Goal: Transaction & Acquisition: Obtain resource

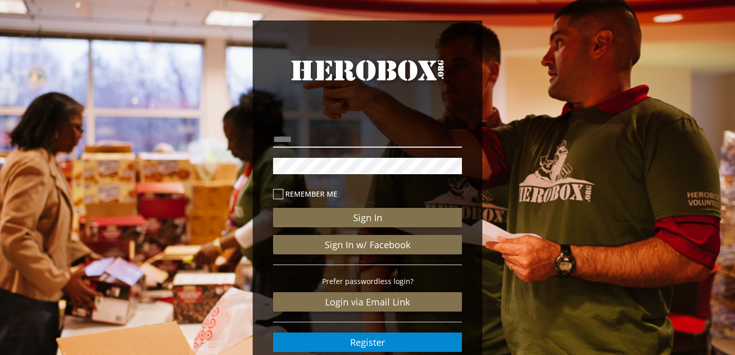
click at [368, 138] on input "email" at bounding box center [367, 139] width 189 height 16
click at [383, 143] on input "**********" at bounding box center [367, 139] width 189 height 16
type input "**********"
click at [273, 208] on button "Sign In" at bounding box center [367, 217] width 189 height 19
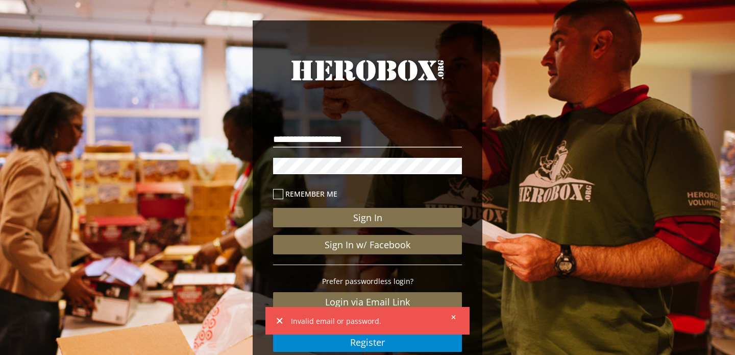
click at [273, 208] on button "Sign In" at bounding box center [367, 217] width 189 height 19
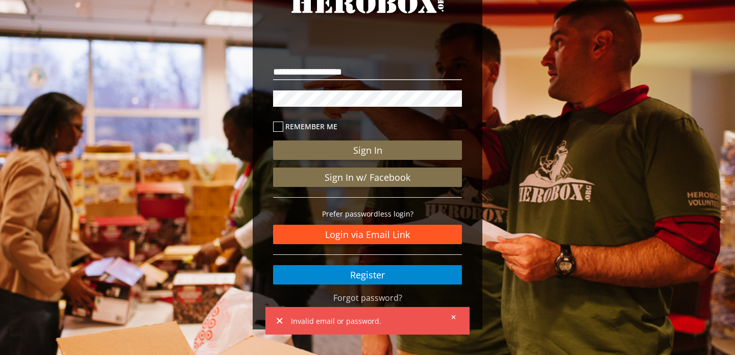
click at [374, 240] on link "Login via Email Link" at bounding box center [367, 234] width 189 height 19
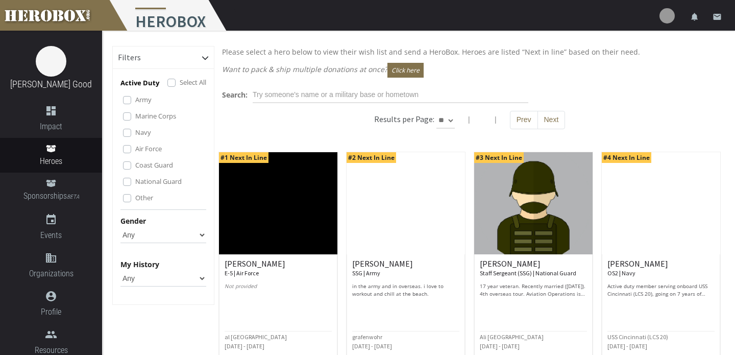
click at [667, 20] on img at bounding box center [666, 15] width 15 height 15
click at [624, 113] on div "Results per Page: ** ** ** | | Prev Next" at bounding box center [469, 125] width 510 height 29
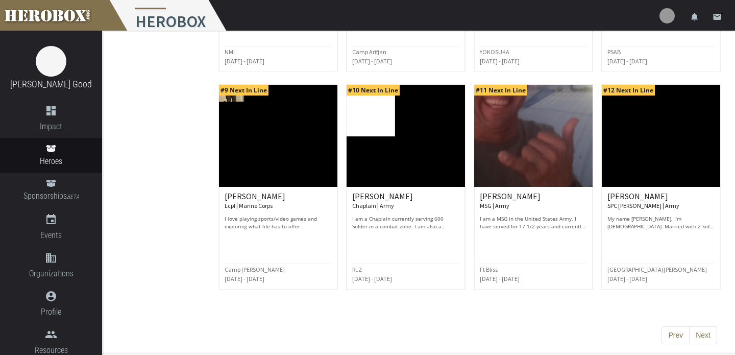
scroll to position [502, 0]
click at [528, 196] on h6 "[PERSON_NAME] MSG | Army" at bounding box center [533, 201] width 107 height 18
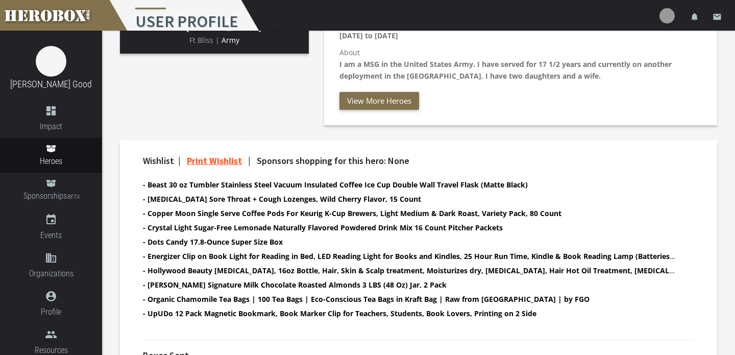
scroll to position [231, 0]
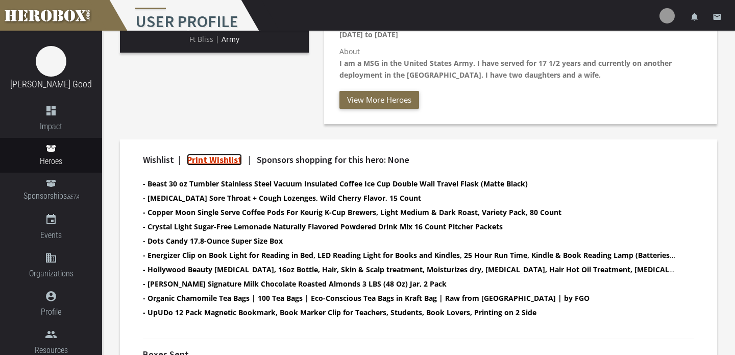
click at [211, 158] on link "Print Wishlist" at bounding box center [214, 160] width 55 height 12
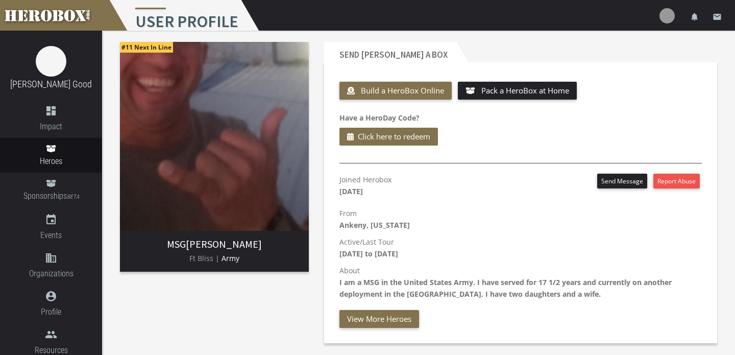
scroll to position [0, 0]
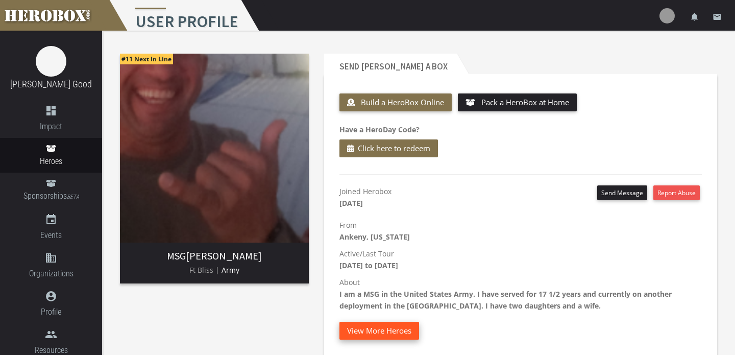
click at [360, 329] on button "View More Heroes" at bounding box center [379, 331] width 80 height 18
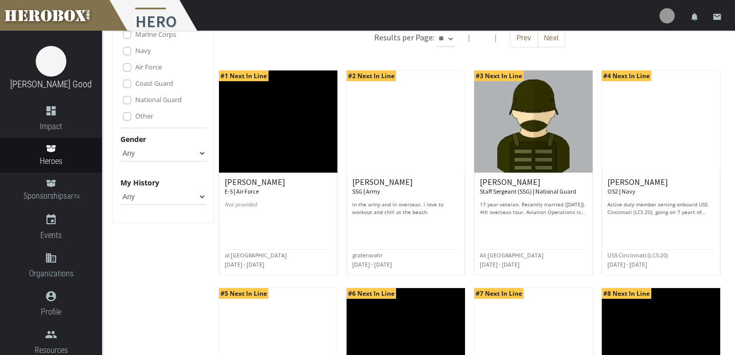
scroll to position [83, 0]
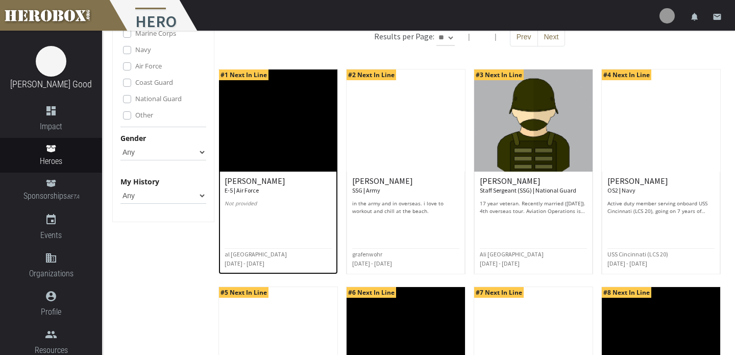
click at [324, 227] on div at bounding box center [278, 223] width 107 height 12
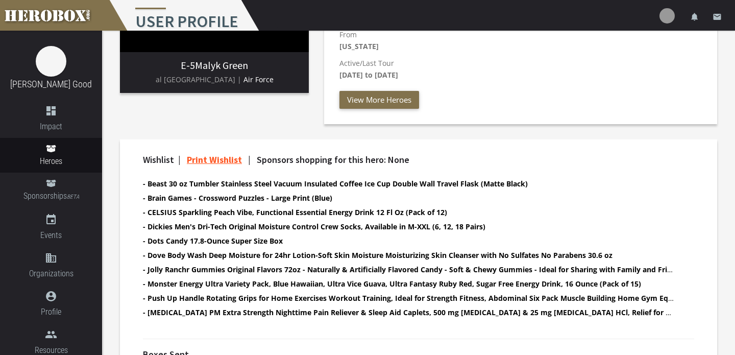
scroll to position [193, 0]
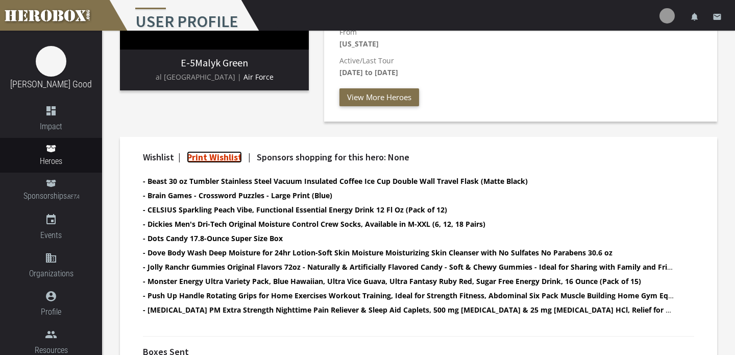
click at [233, 156] on link "Print Wishlist" at bounding box center [214, 157] width 55 height 12
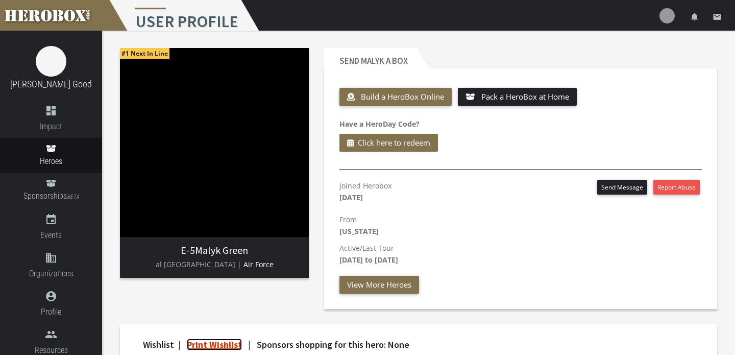
scroll to position [0, 0]
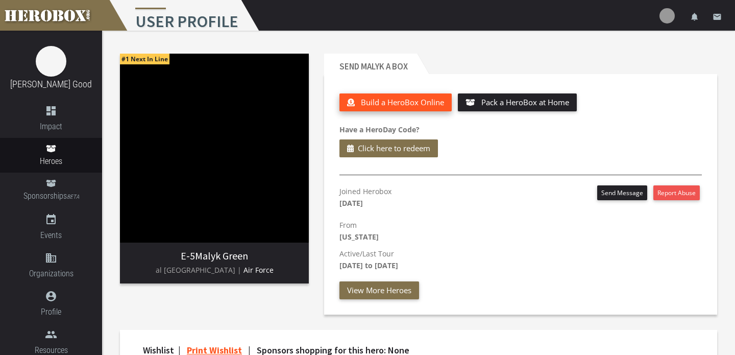
click at [386, 107] on span "Build a HeroBox Online" at bounding box center [402, 102] width 83 height 10
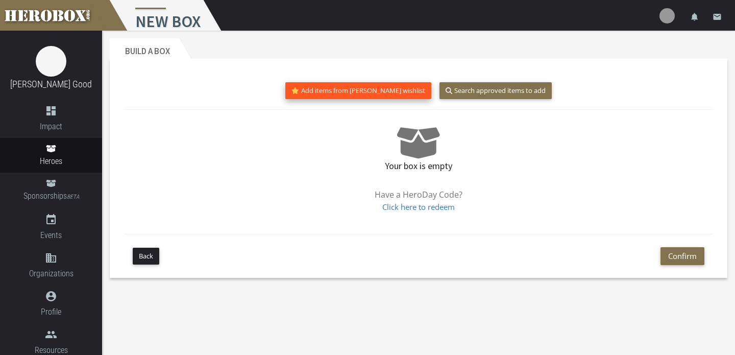
click at [384, 96] on button "Add items from [PERSON_NAME] wishlist" at bounding box center [358, 90] width 146 height 17
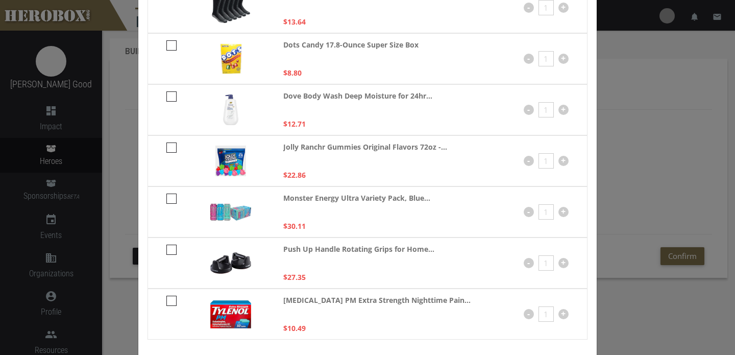
scroll to position [328, 0]
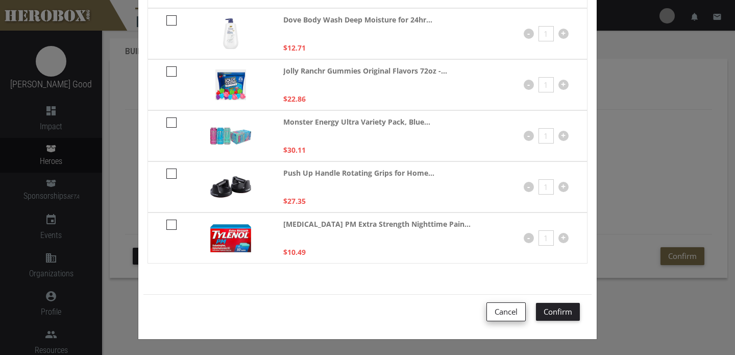
click at [516, 317] on button "Cancel" at bounding box center [505, 311] width 39 height 19
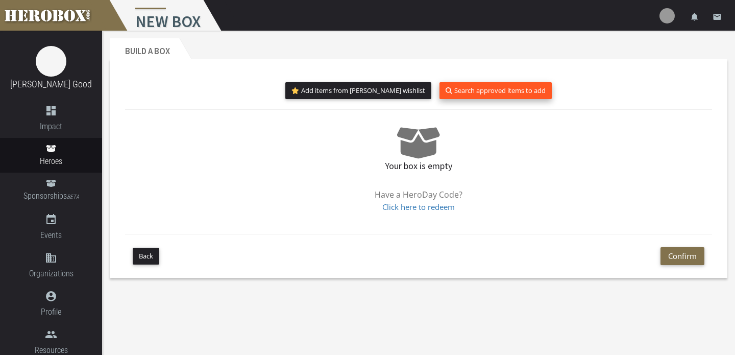
click at [472, 90] on button "Search approved items to add" at bounding box center [495, 90] width 112 height 17
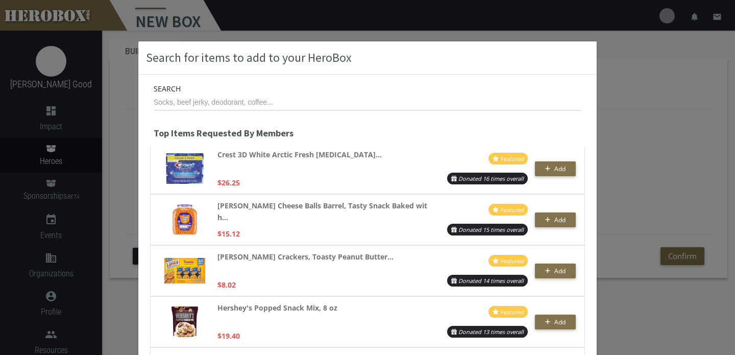
scroll to position [1041, 0]
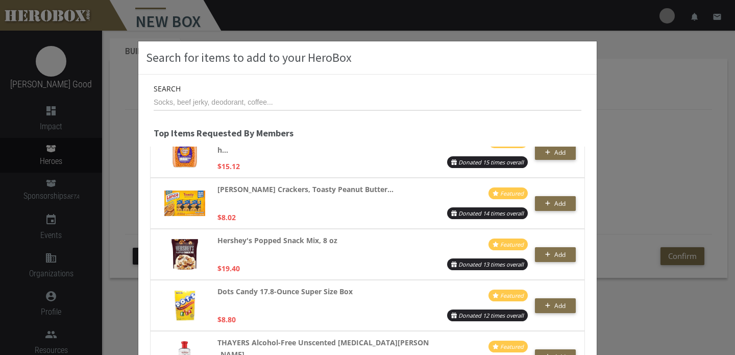
click at [644, 176] on div "Search for items to add to your HeroBox Search Top Items Requested By Members J…" at bounding box center [367, 177] width 735 height 355
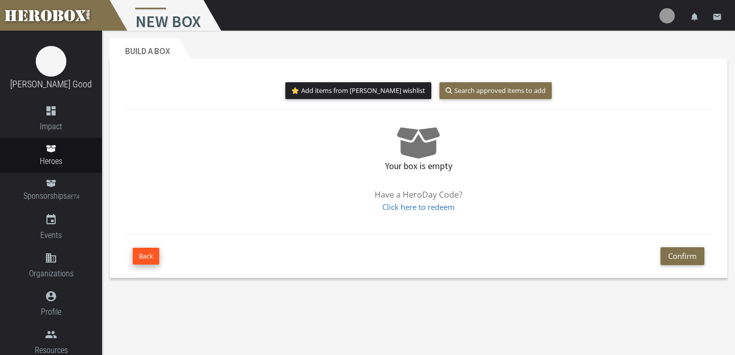
click at [144, 257] on button "Back" at bounding box center [146, 256] width 27 height 17
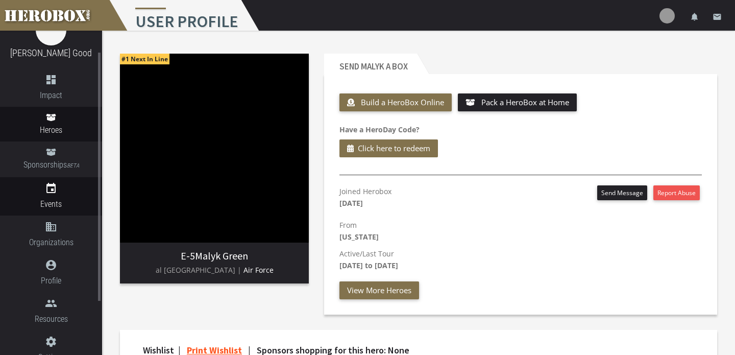
scroll to position [34, 0]
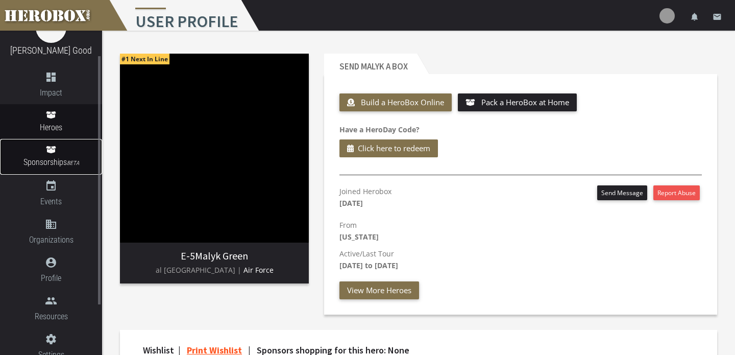
click at [70, 172] on link "Sponsorships BETA" at bounding box center [51, 157] width 102 height 36
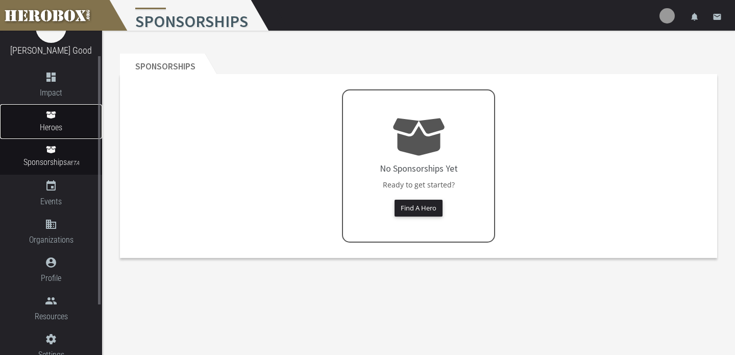
click at [63, 124] on span "Heroes" at bounding box center [51, 127] width 102 height 13
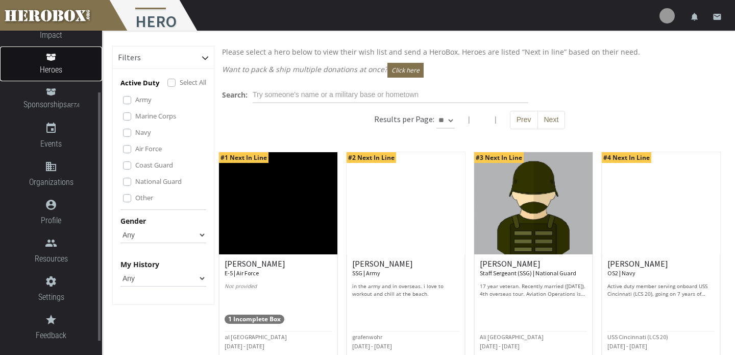
scroll to position [99, 0]
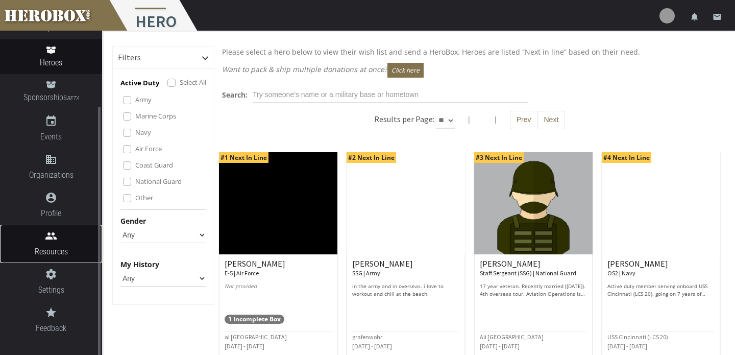
click at [61, 248] on span "Resources" at bounding box center [51, 251] width 102 height 13
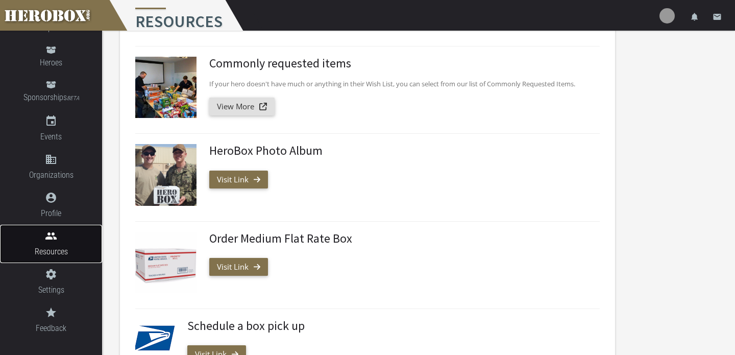
scroll to position [142, 0]
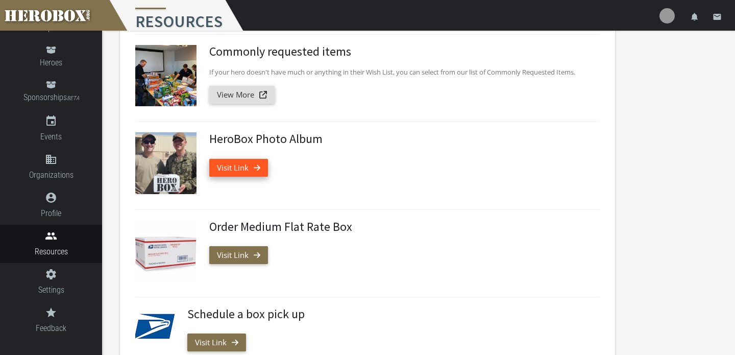
click at [251, 170] on link "Visit Link" at bounding box center [238, 168] width 59 height 18
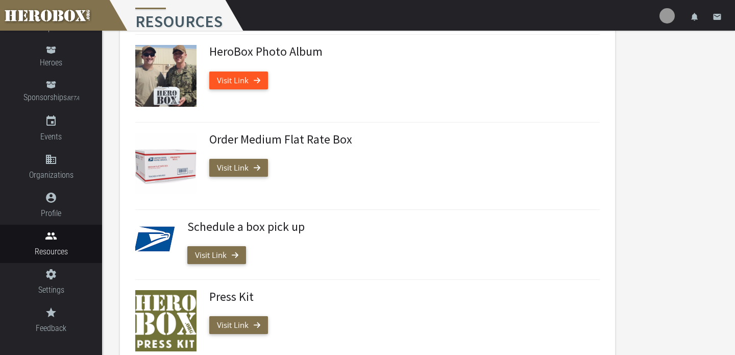
scroll to position [139, 0]
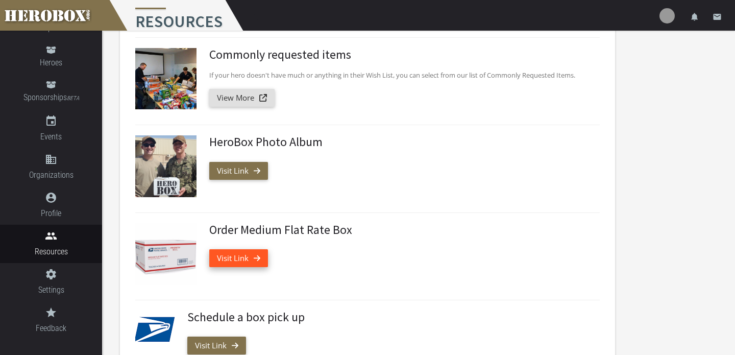
click at [237, 261] on link "Visit Link" at bounding box center [238, 258] width 59 height 18
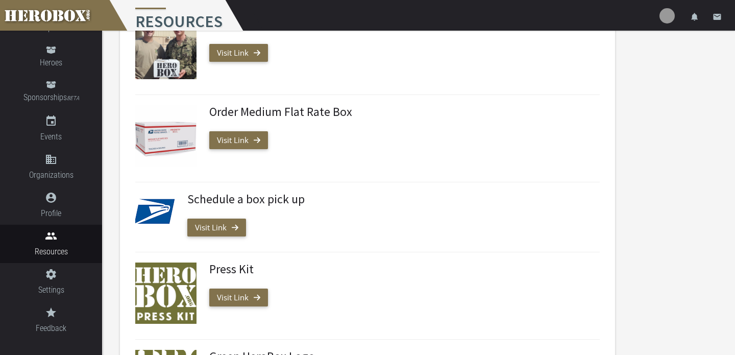
click at [373, 153] on div "Order Medium Flat Rate Box Visit Link" at bounding box center [401, 135] width 398 height 61
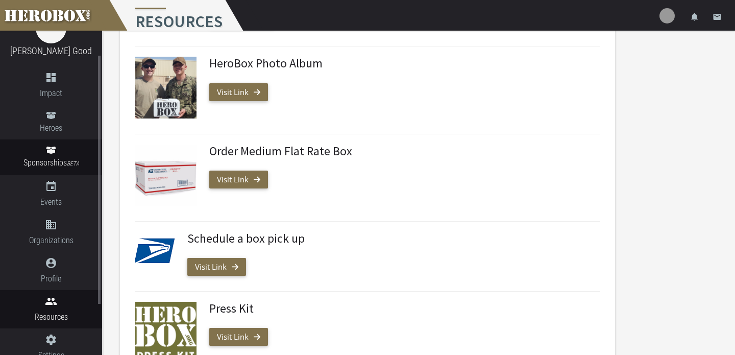
scroll to position [32, 0]
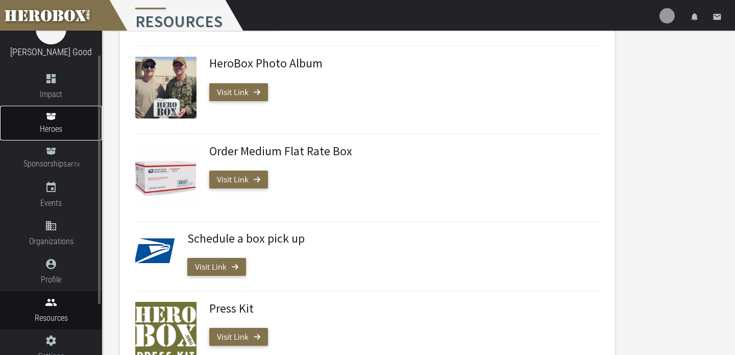
click at [63, 128] on span "Heroes" at bounding box center [51, 129] width 102 height 13
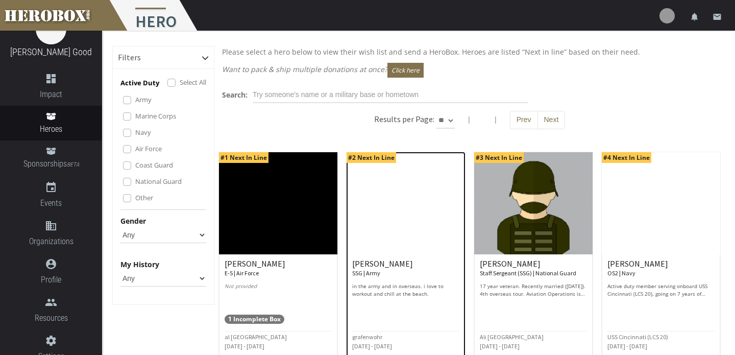
click at [412, 287] on p "in the army and in overseas. i love to workout and chill at the beach." at bounding box center [405, 289] width 107 height 15
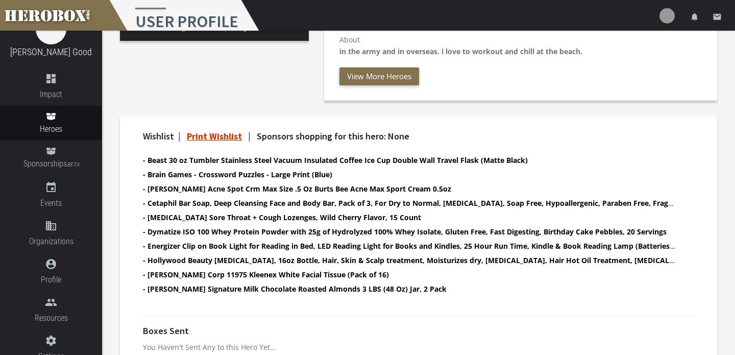
scroll to position [263, 0]
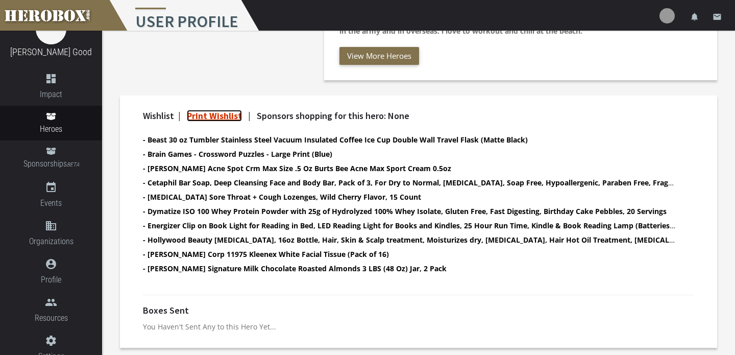
click at [226, 115] on link "Print Wishlist" at bounding box center [214, 116] width 55 height 12
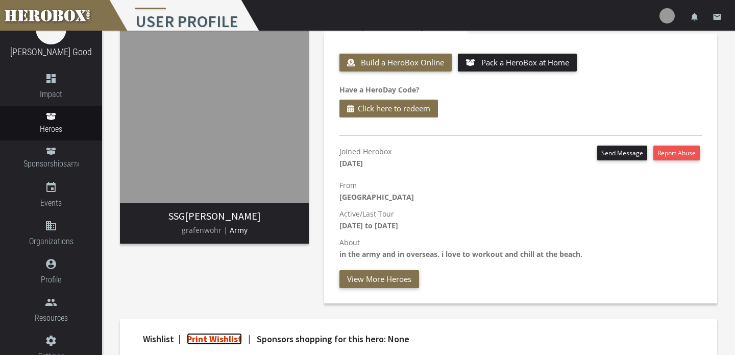
scroll to position [35, 0]
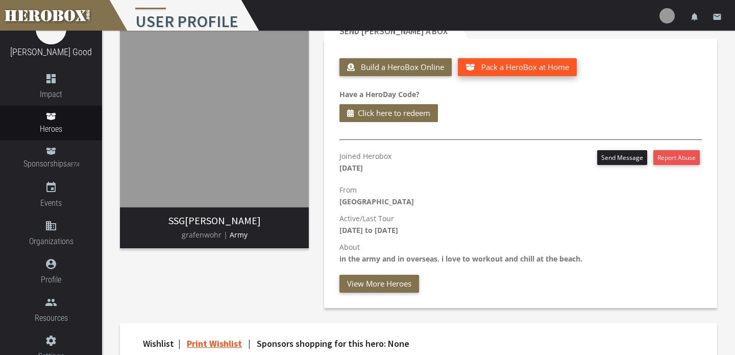
click at [512, 71] on span "Pack a HeroBox at Home" at bounding box center [525, 67] width 88 height 10
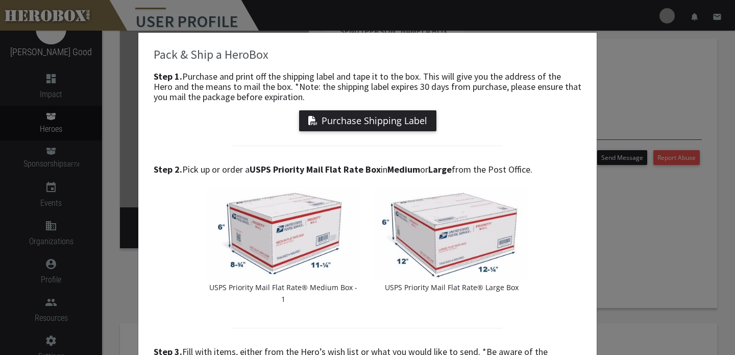
scroll to position [13, 0]
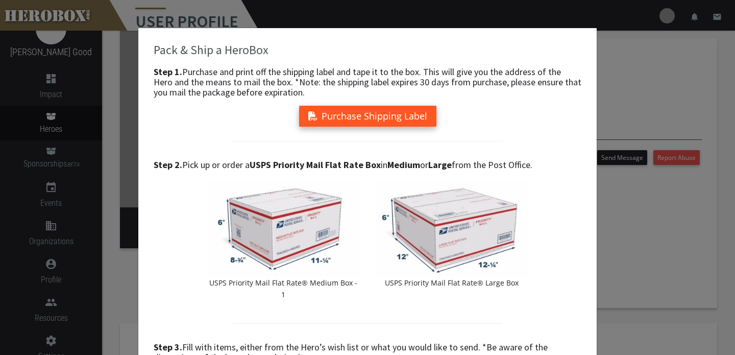
click at [414, 113] on button "Purchase Shipping Label" at bounding box center [367, 116] width 137 height 21
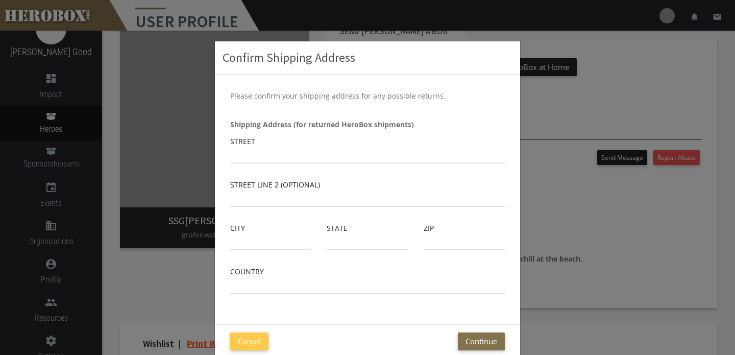
scroll to position [19, 0]
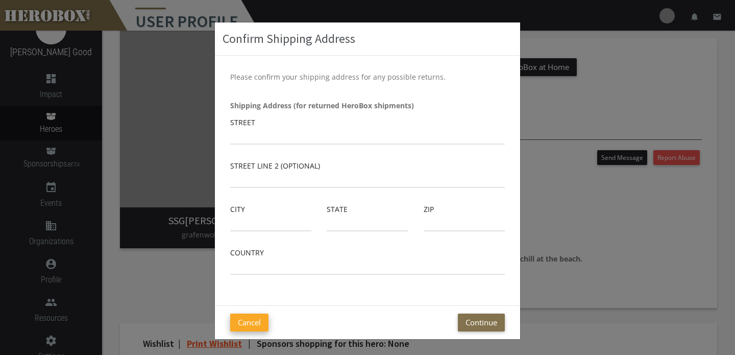
click at [256, 321] on button "Cancel" at bounding box center [249, 322] width 38 height 18
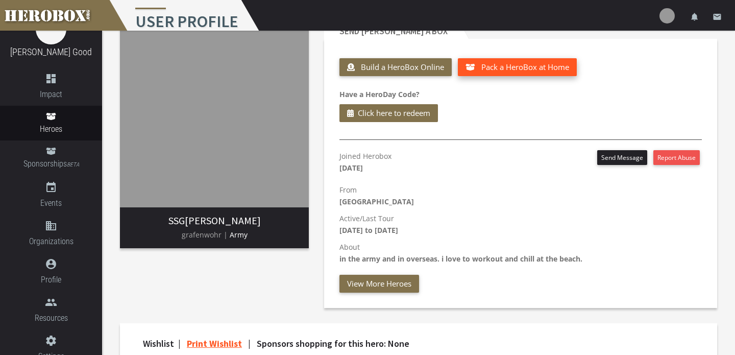
click at [529, 69] on span "Pack a HeroBox at Home" at bounding box center [525, 67] width 88 height 10
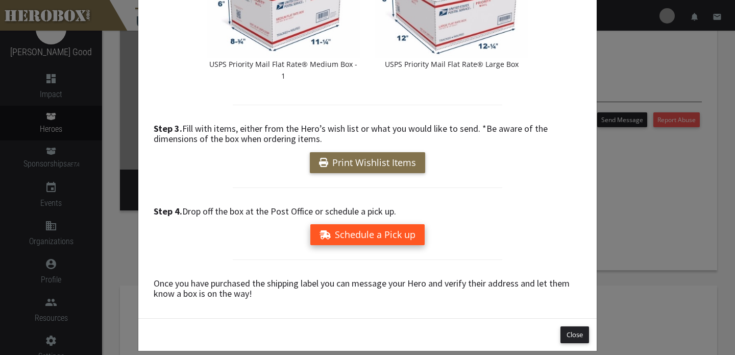
scroll to position [76, 0]
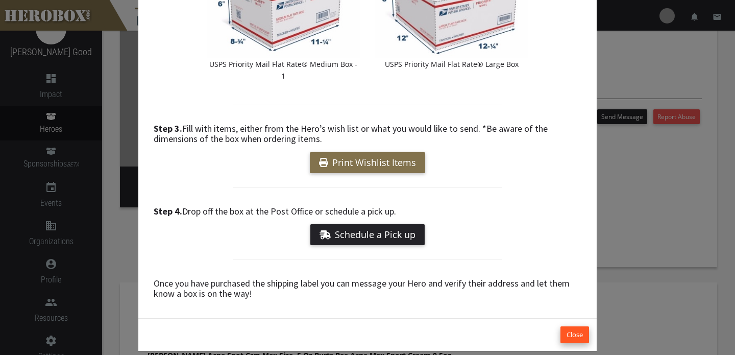
click at [568, 326] on button "Close" at bounding box center [574, 334] width 29 height 17
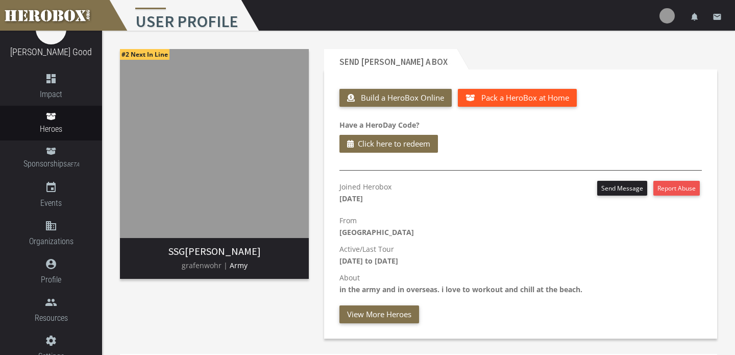
scroll to position [0, 0]
